Goal: Information Seeking & Learning: Learn about a topic

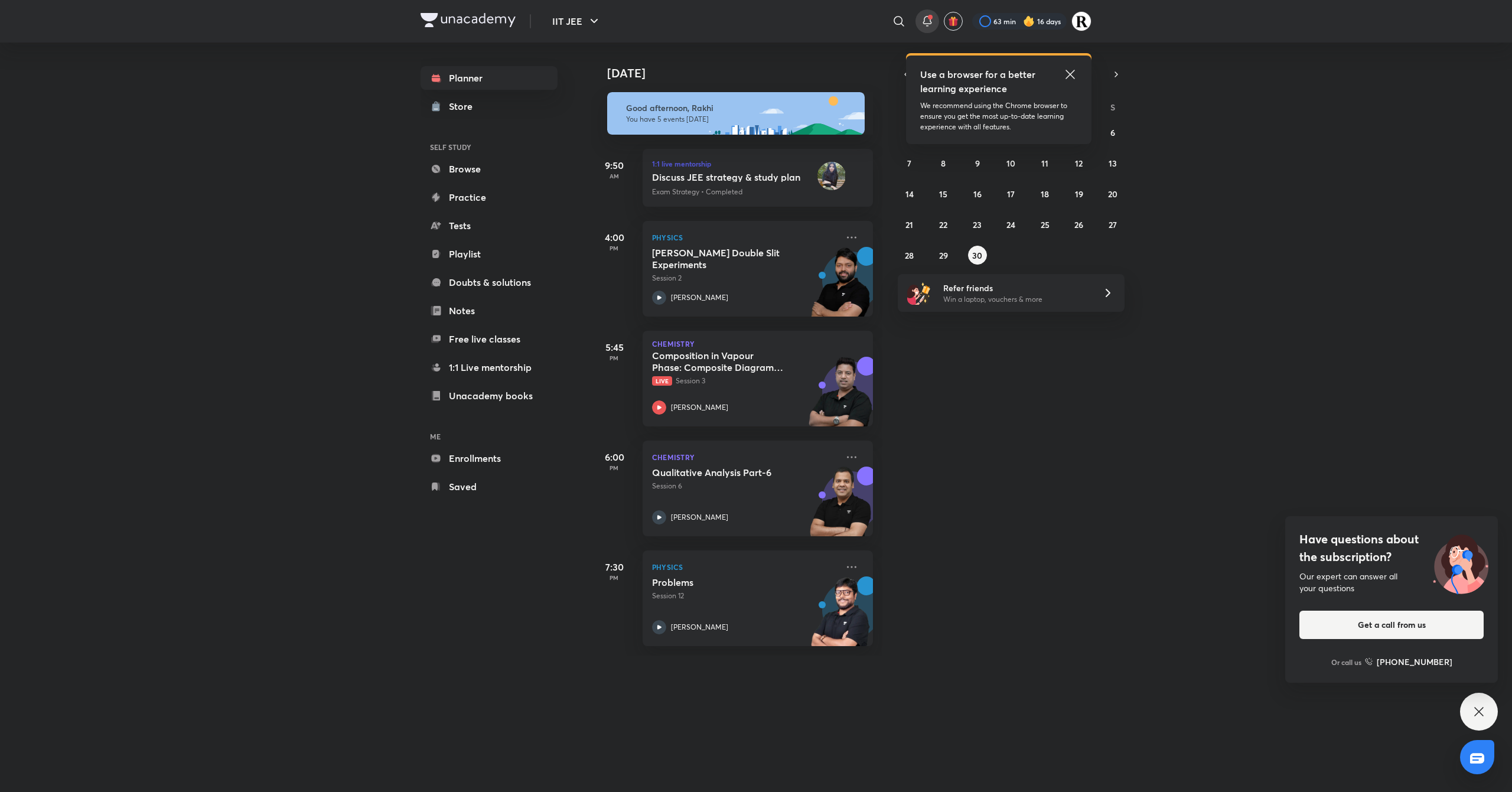
click at [929, 17] on span at bounding box center [930, 17] width 5 height 5
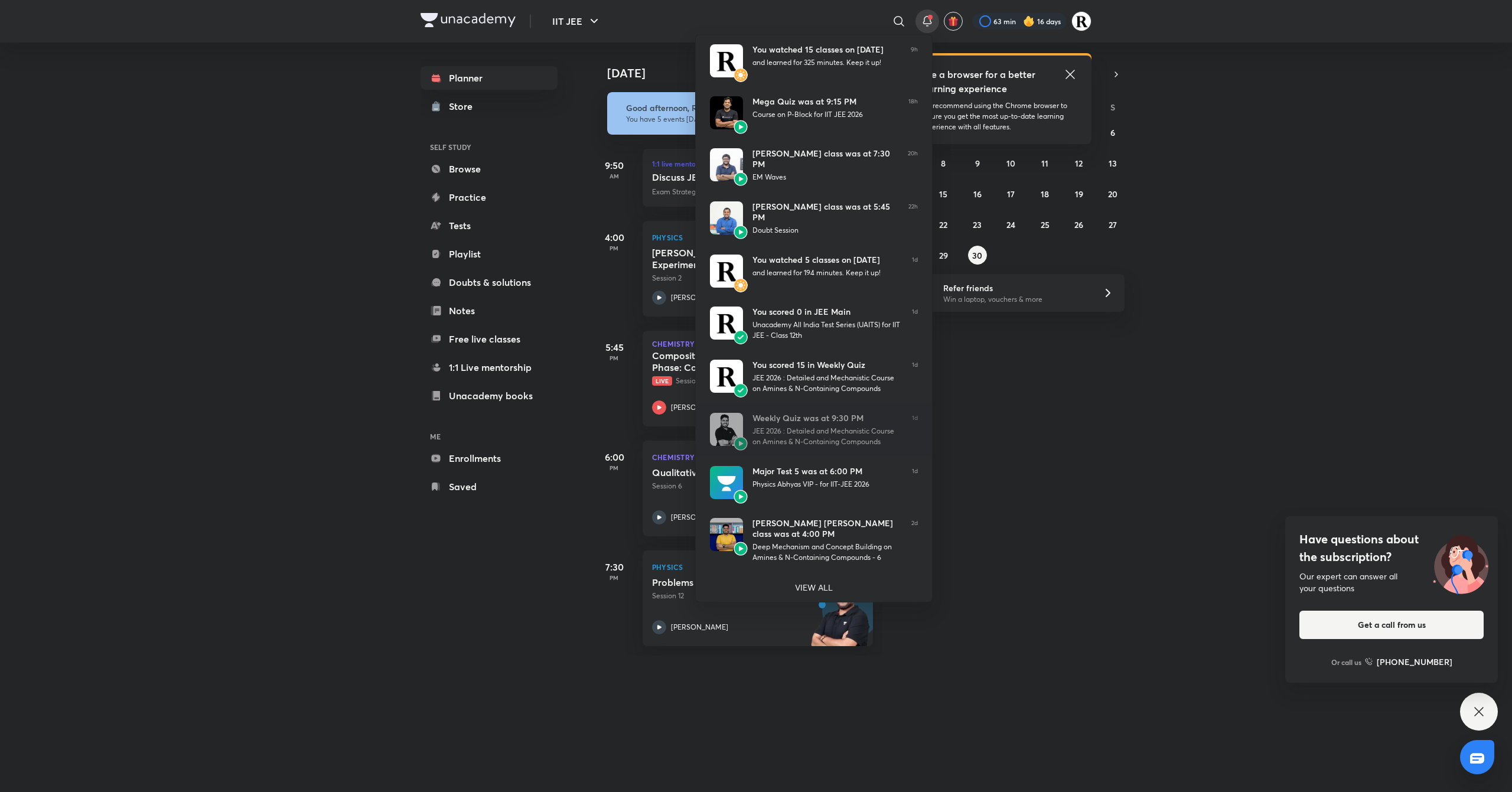
click at [1049, 377] on div at bounding box center [756, 396] width 1512 height 792
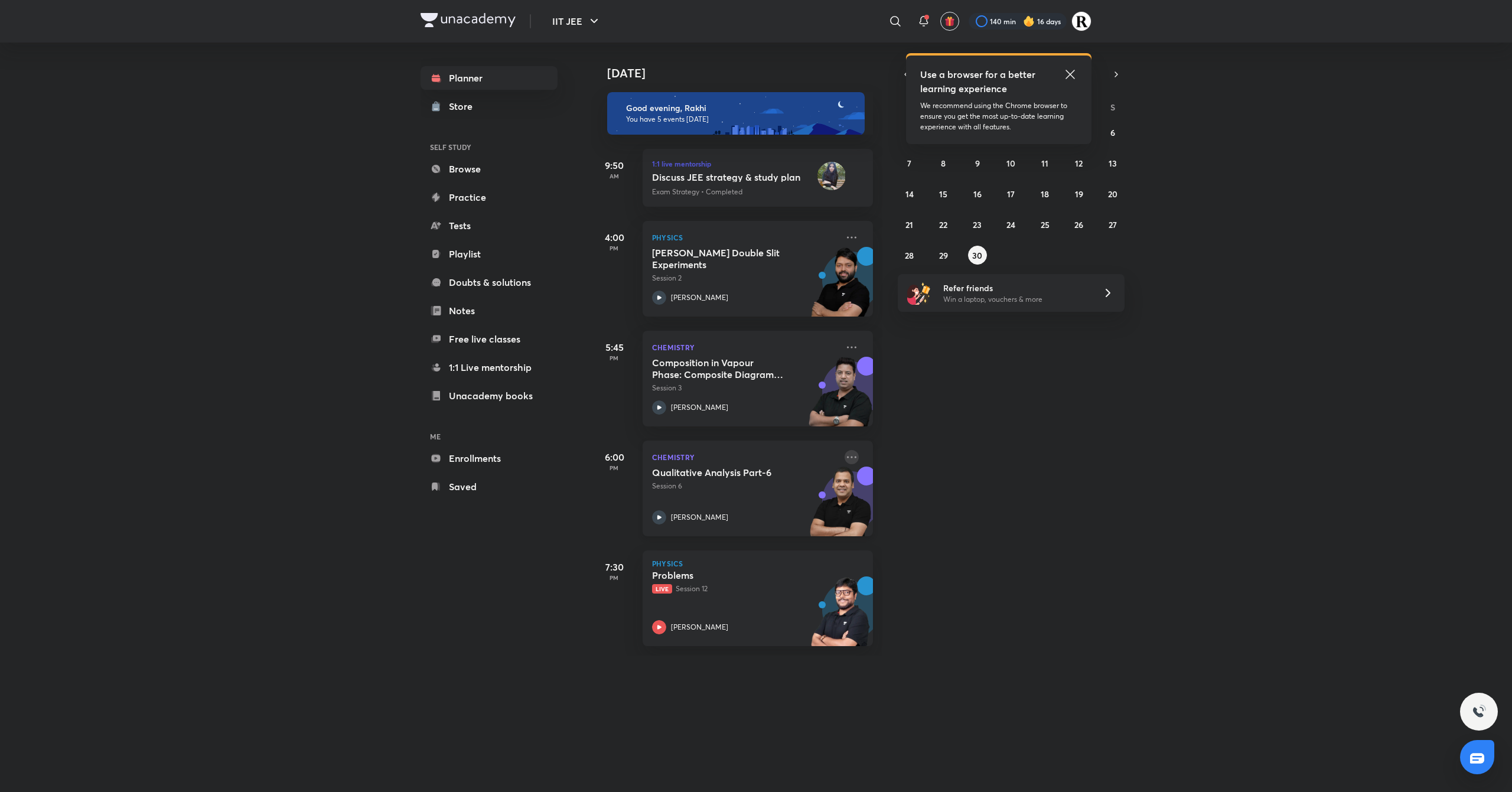
click at [845, 455] on icon at bounding box center [852, 457] width 14 height 14
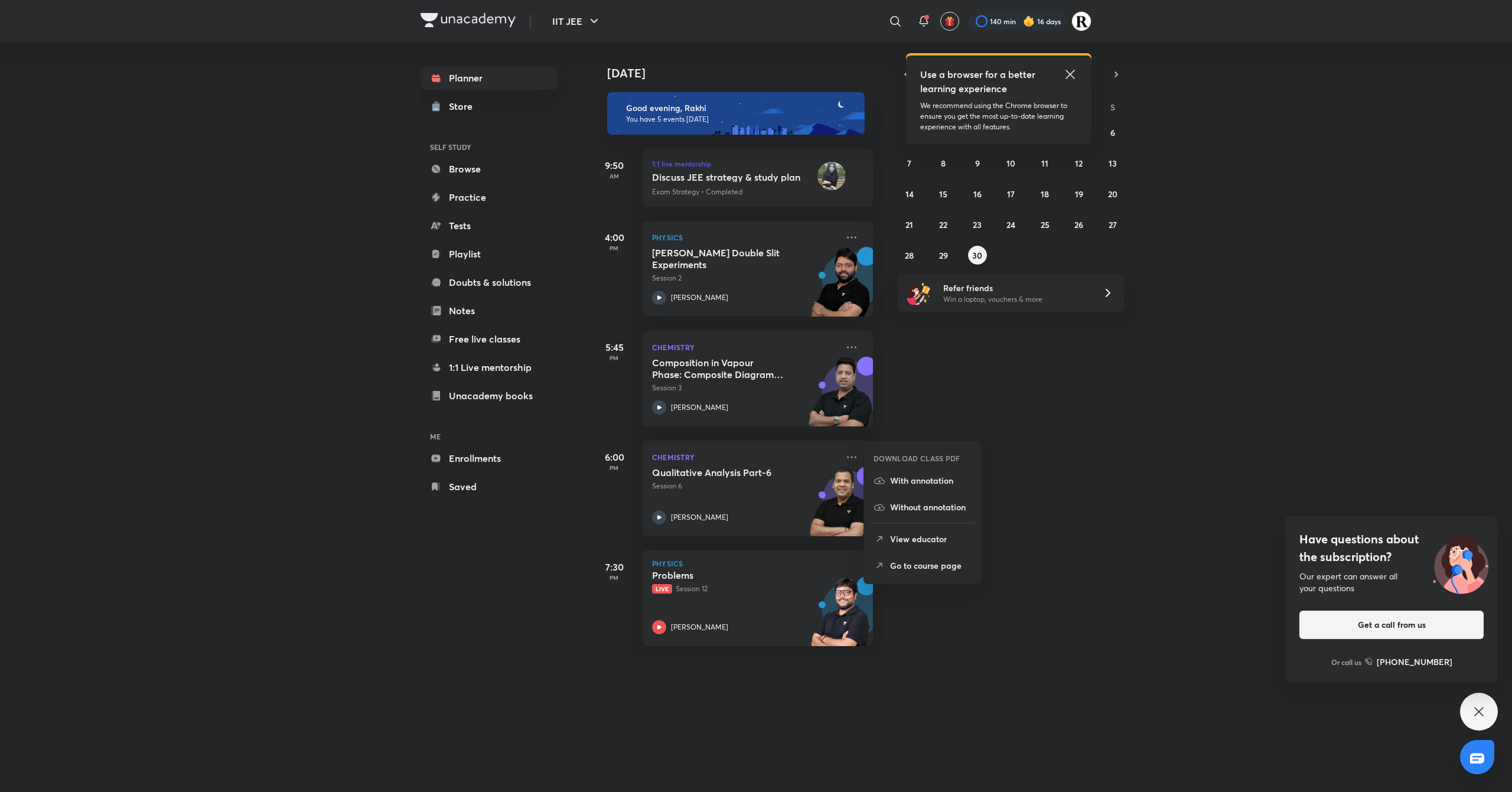
click at [929, 567] on p "Go to course page" at bounding box center [930, 566] width 81 height 12
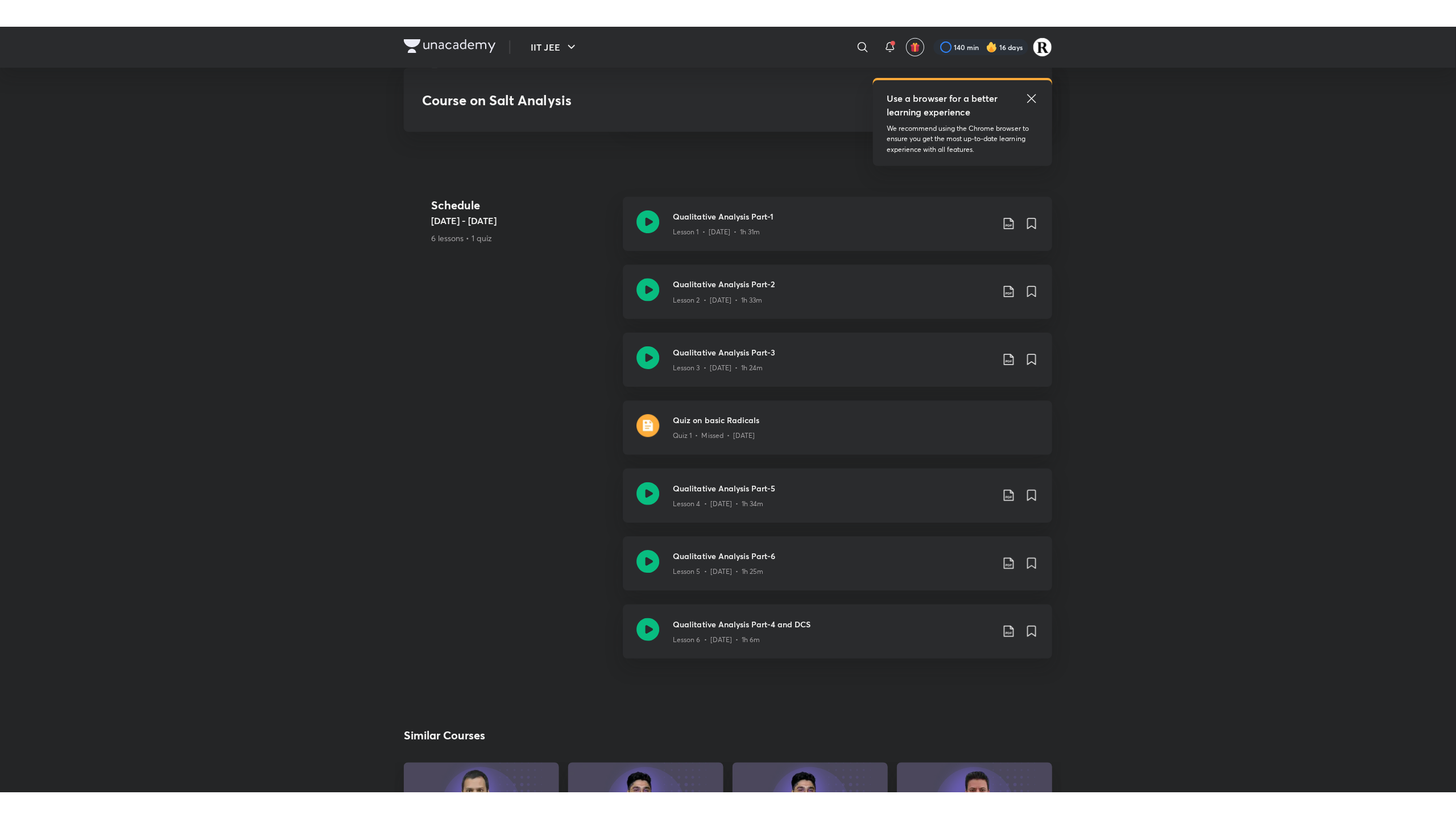
scroll to position [585, 0]
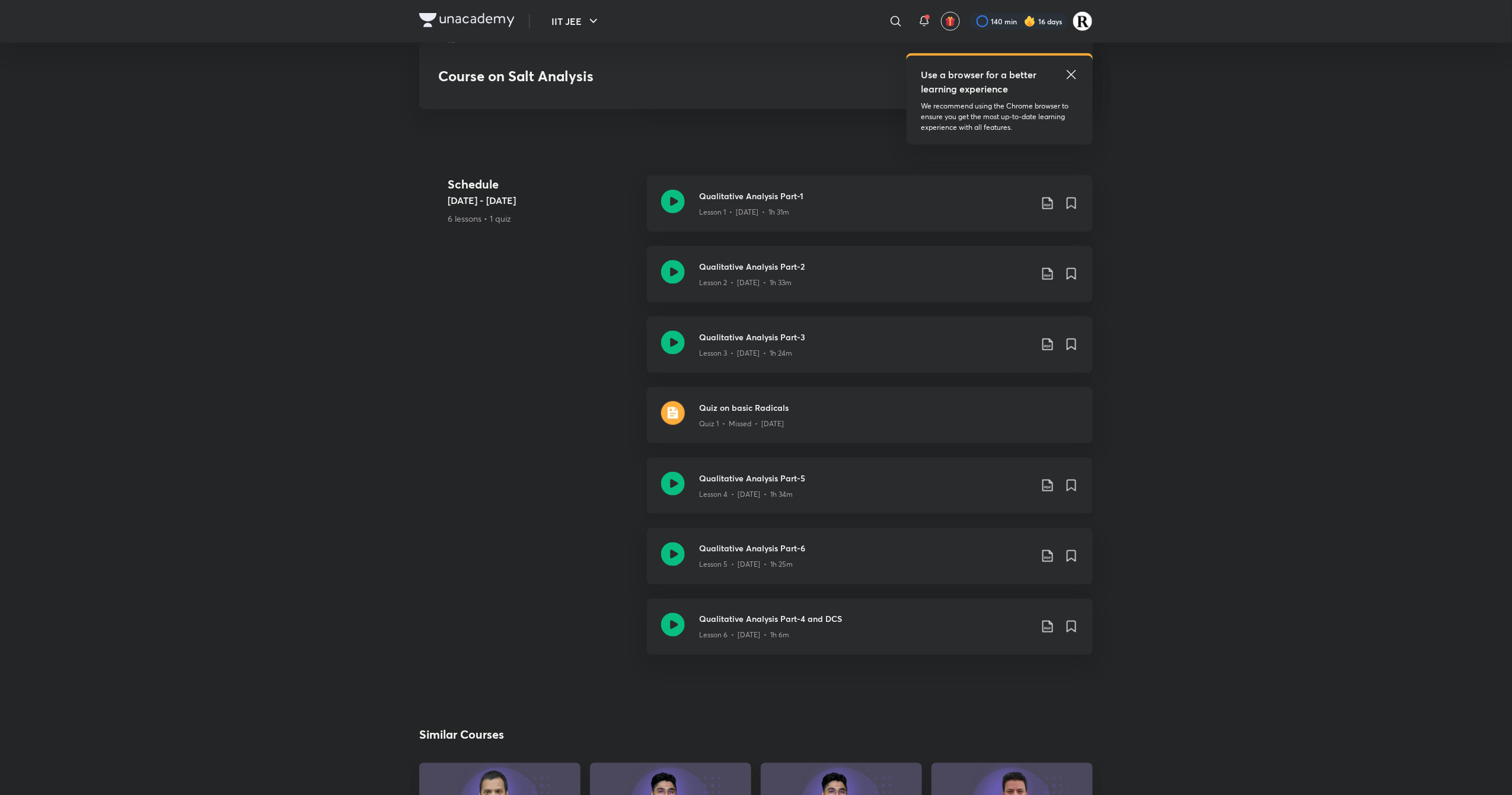
click at [674, 482] on icon at bounding box center [673, 484] width 23 height 23
